Goal: Check status: Check status

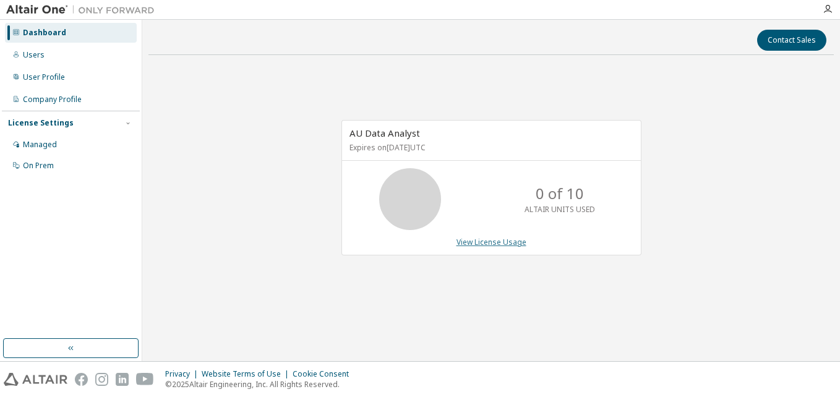
click at [506, 239] on link "View License Usage" at bounding box center [491, 242] width 70 height 11
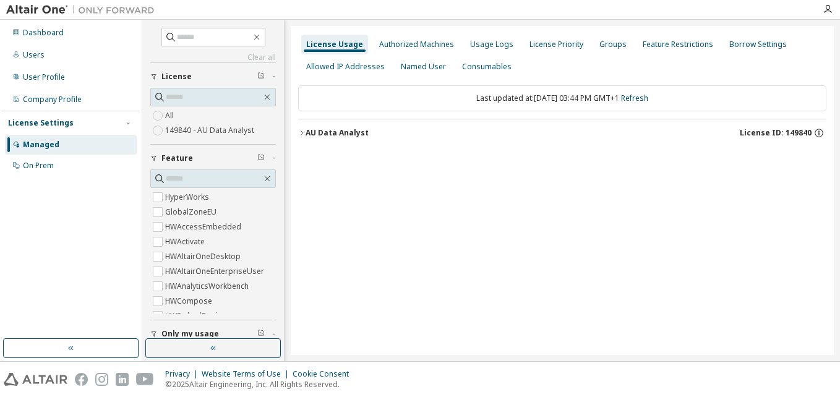
click at [305, 140] on button "AU Data Analyst License ID: 149840" at bounding box center [562, 132] width 528 height 27
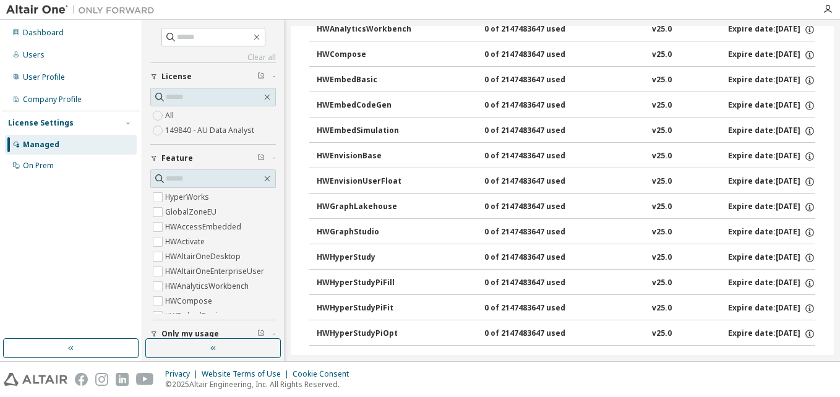
scroll to position [211, 0]
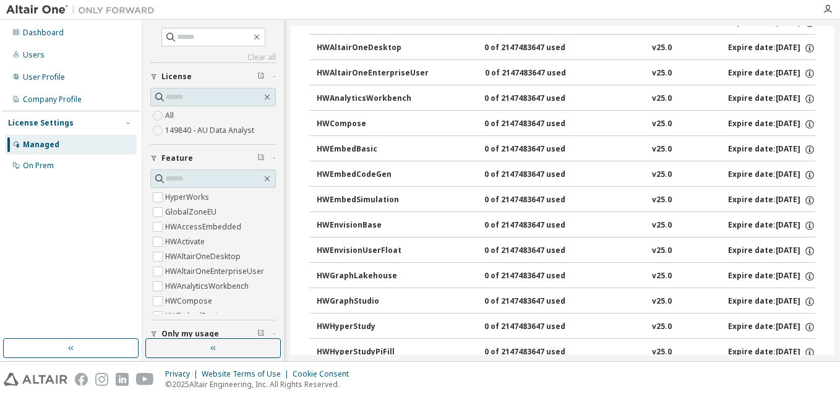
click at [518, 101] on div "0 of 2147483647 used" at bounding box center [539, 98] width 111 height 11
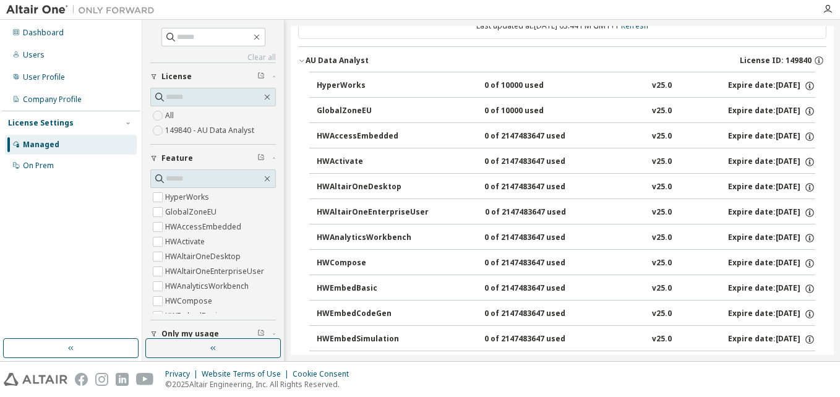
scroll to position [0, 0]
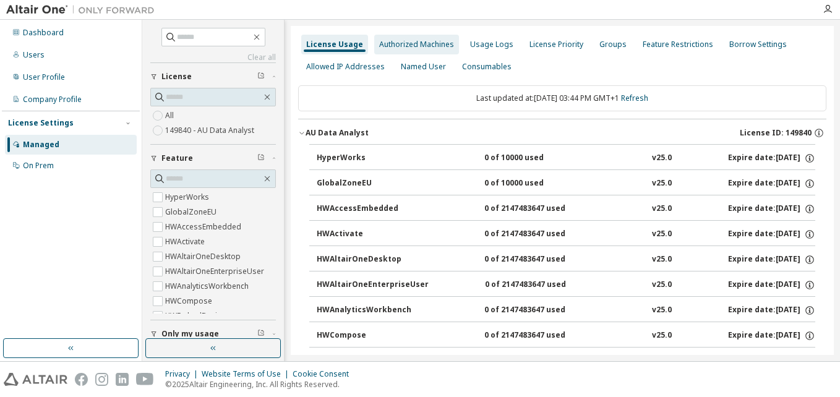
click at [417, 46] on div "Authorized Machines" at bounding box center [416, 45] width 75 height 10
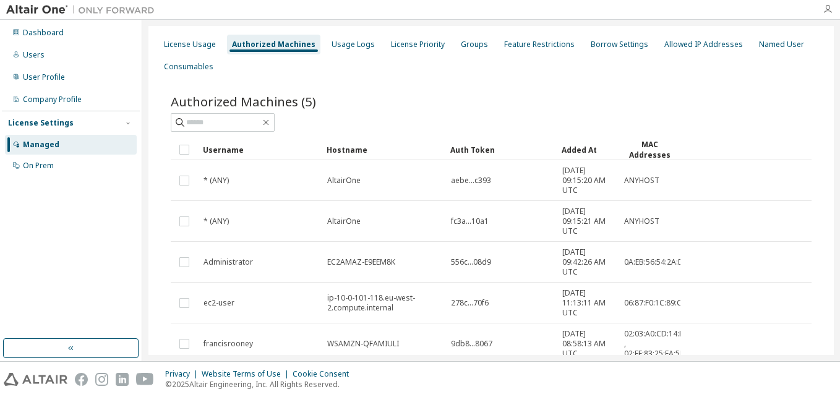
click at [829, 11] on icon "button" at bounding box center [827, 9] width 10 height 10
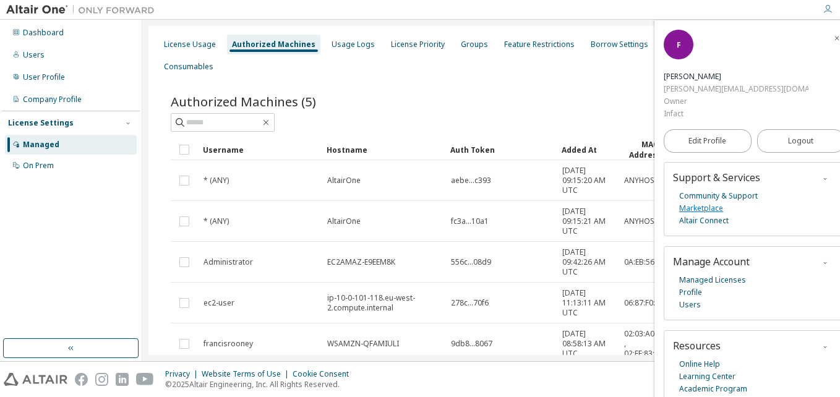
click at [713, 202] on link "Marketplace" at bounding box center [701, 208] width 44 height 12
